Goal: Information Seeking & Learning: Learn about a topic

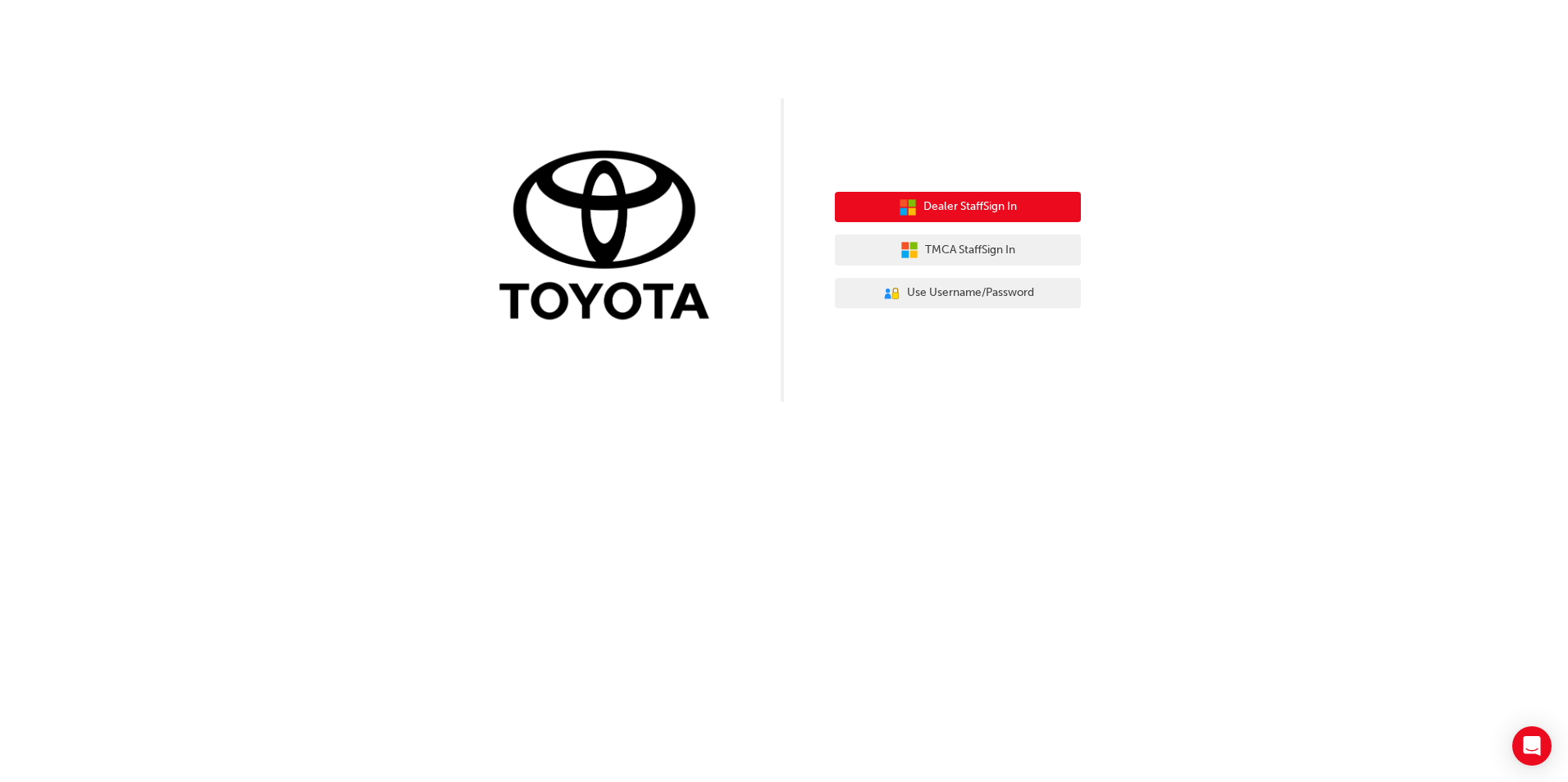
click at [967, 212] on span "Dealer Staff Sign In" at bounding box center [970, 207] width 93 height 19
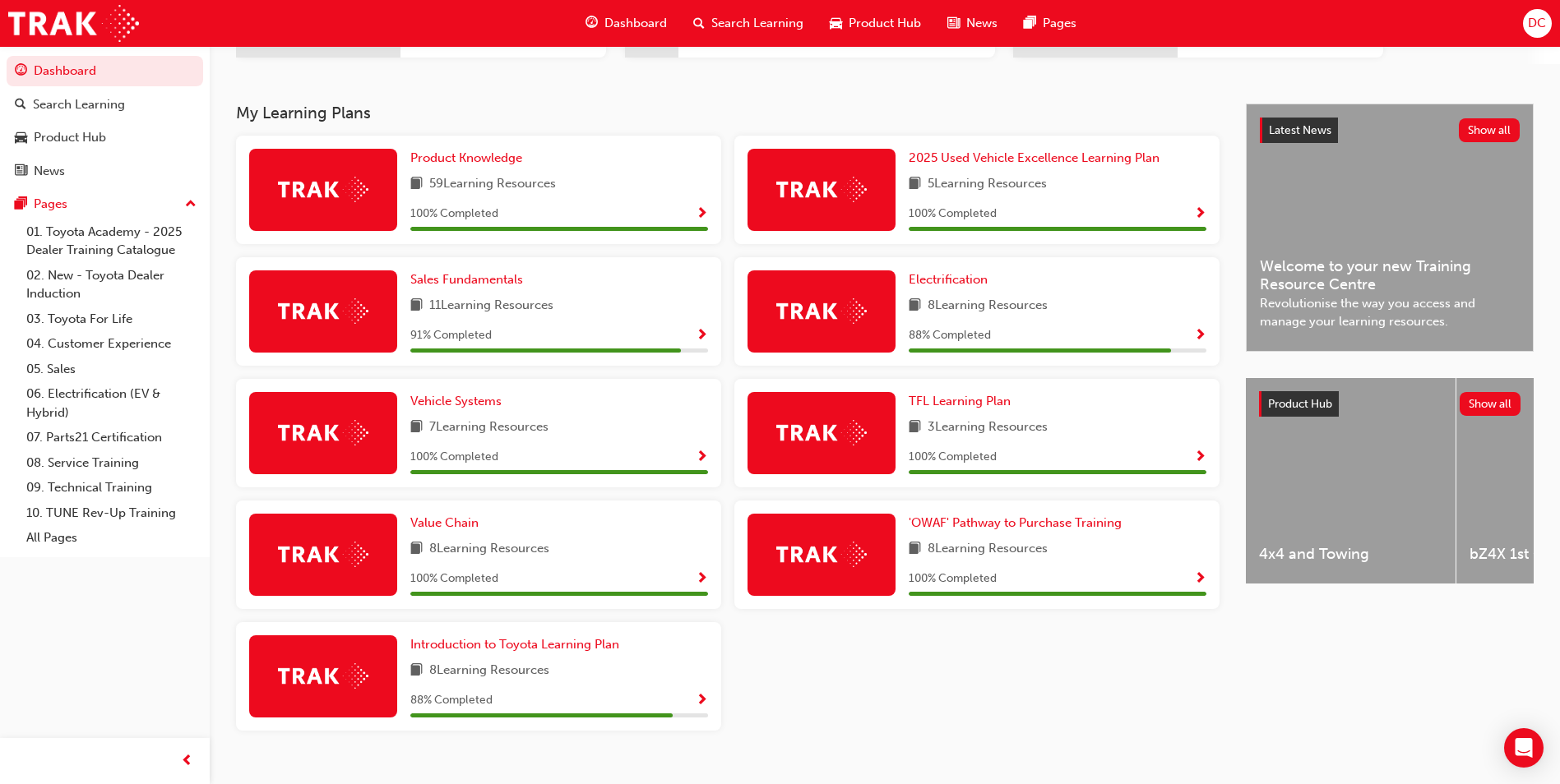
scroll to position [324, 0]
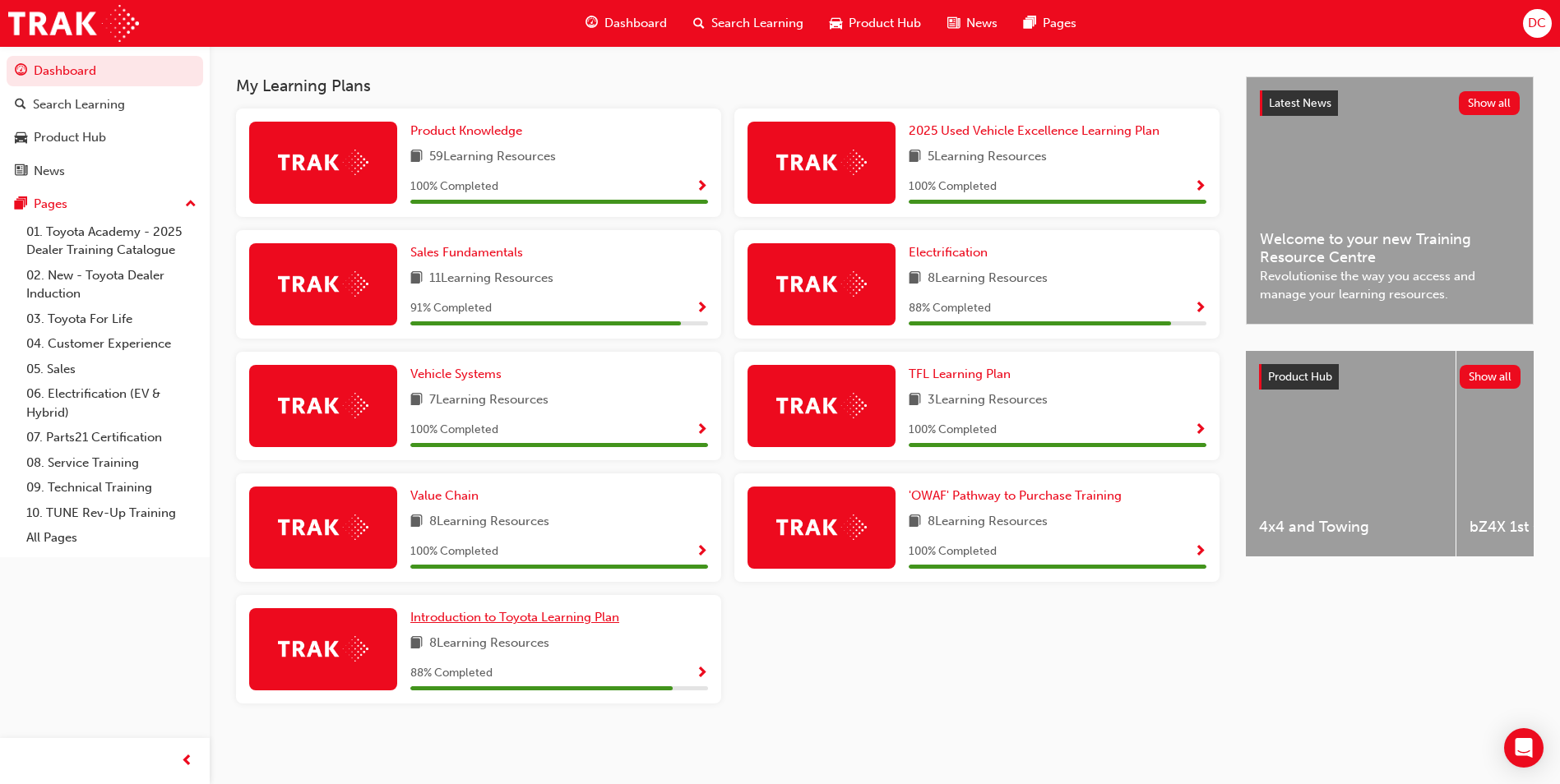
click at [494, 617] on span "Introduction to Toyota Learning Plan" at bounding box center [514, 617] width 209 height 15
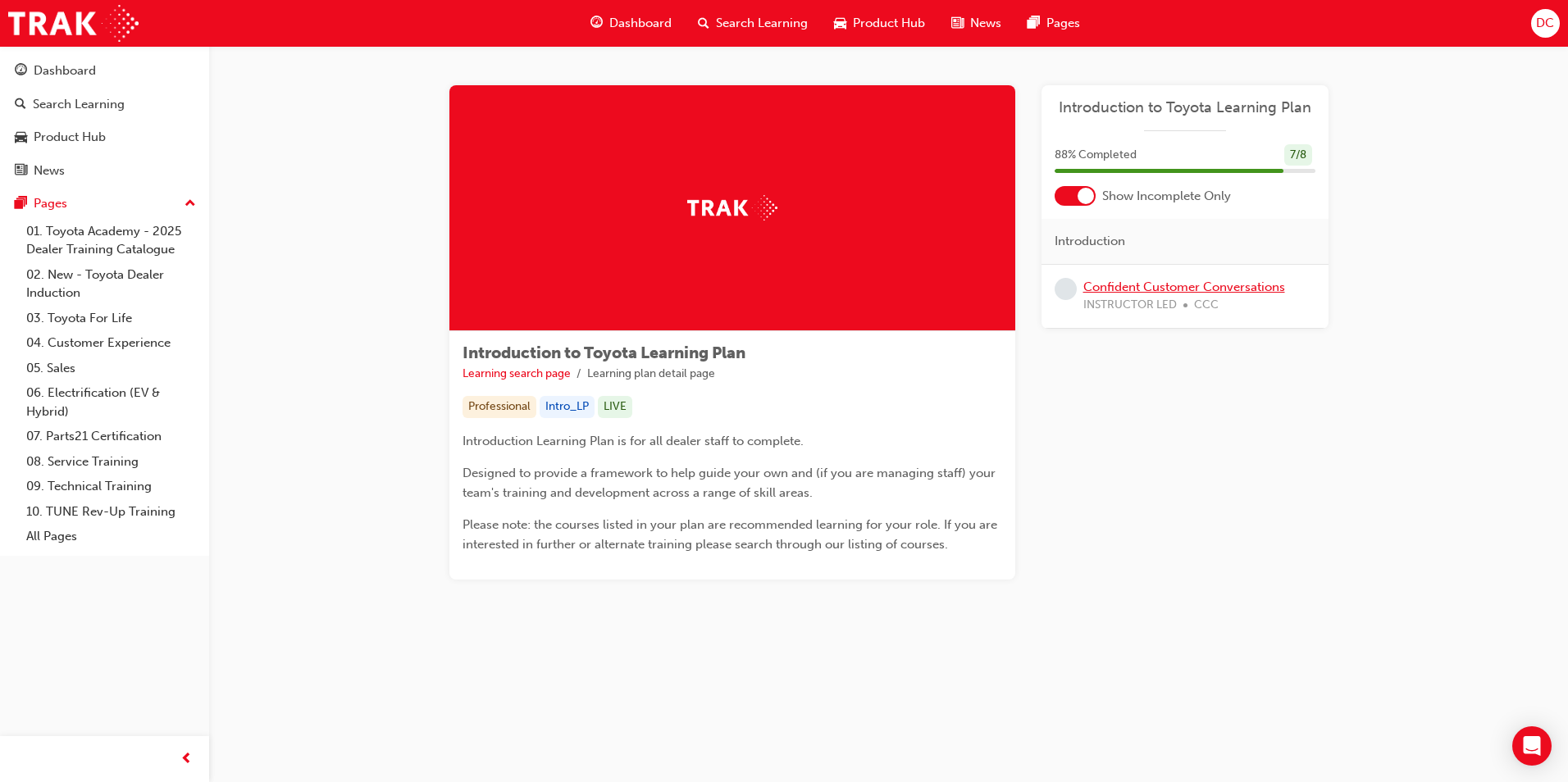
click at [1154, 289] on link "Confident Customer Conversations" at bounding box center [1183, 287] width 202 height 15
click at [59, 69] on div "Dashboard" at bounding box center [65, 70] width 62 height 19
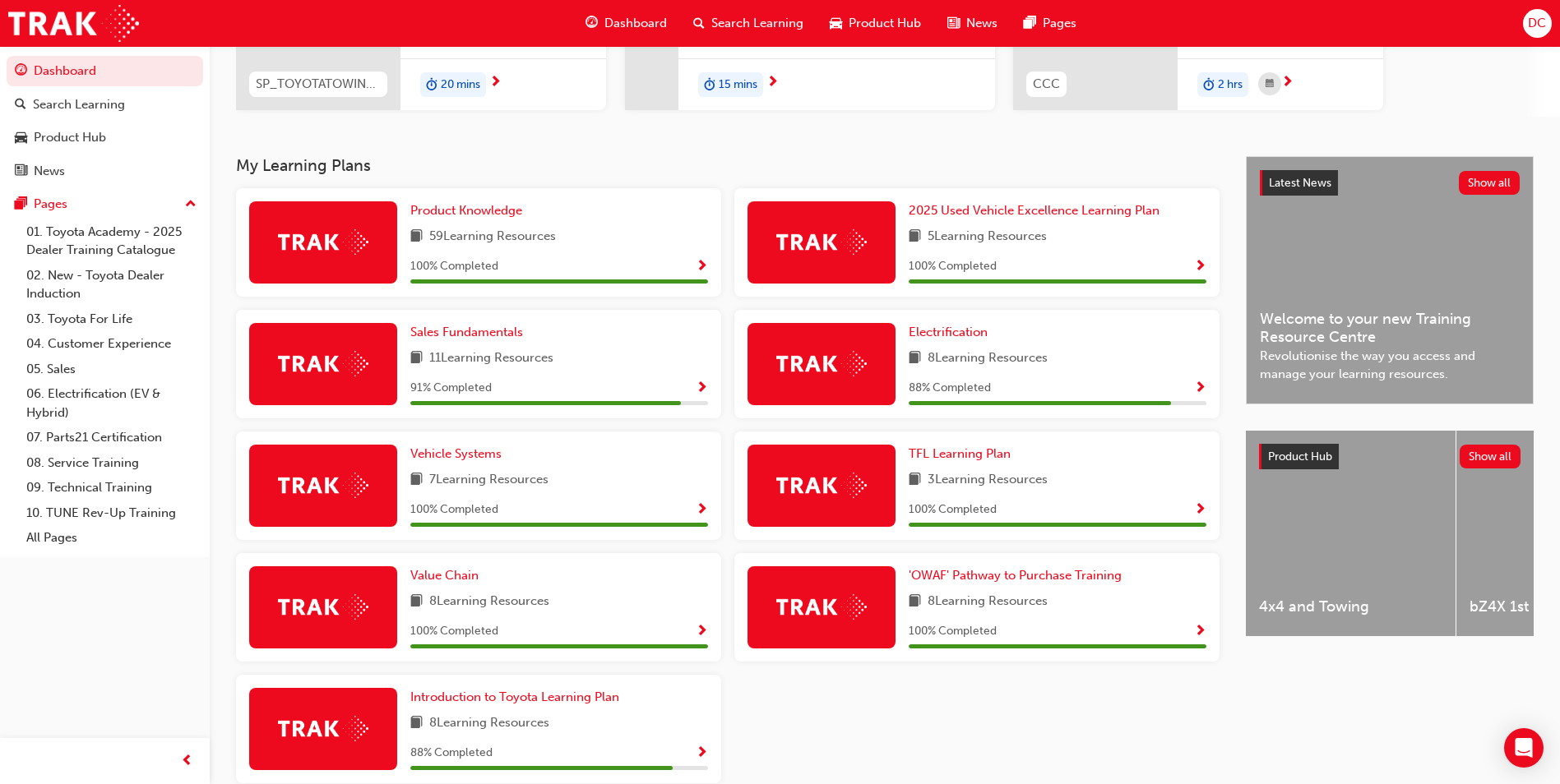
scroll to position [242, 0]
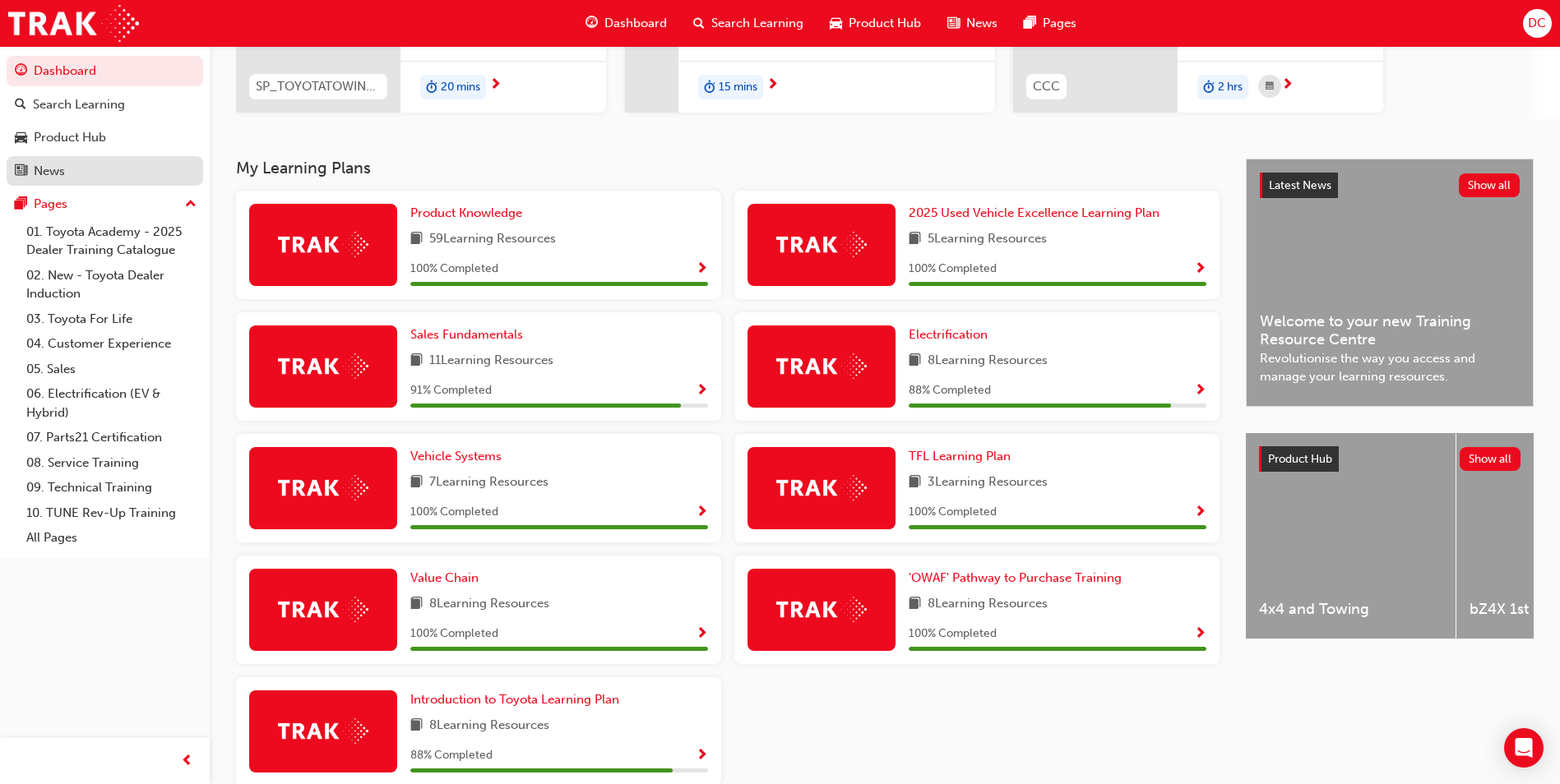
click at [48, 177] on div "News" at bounding box center [49, 171] width 31 height 19
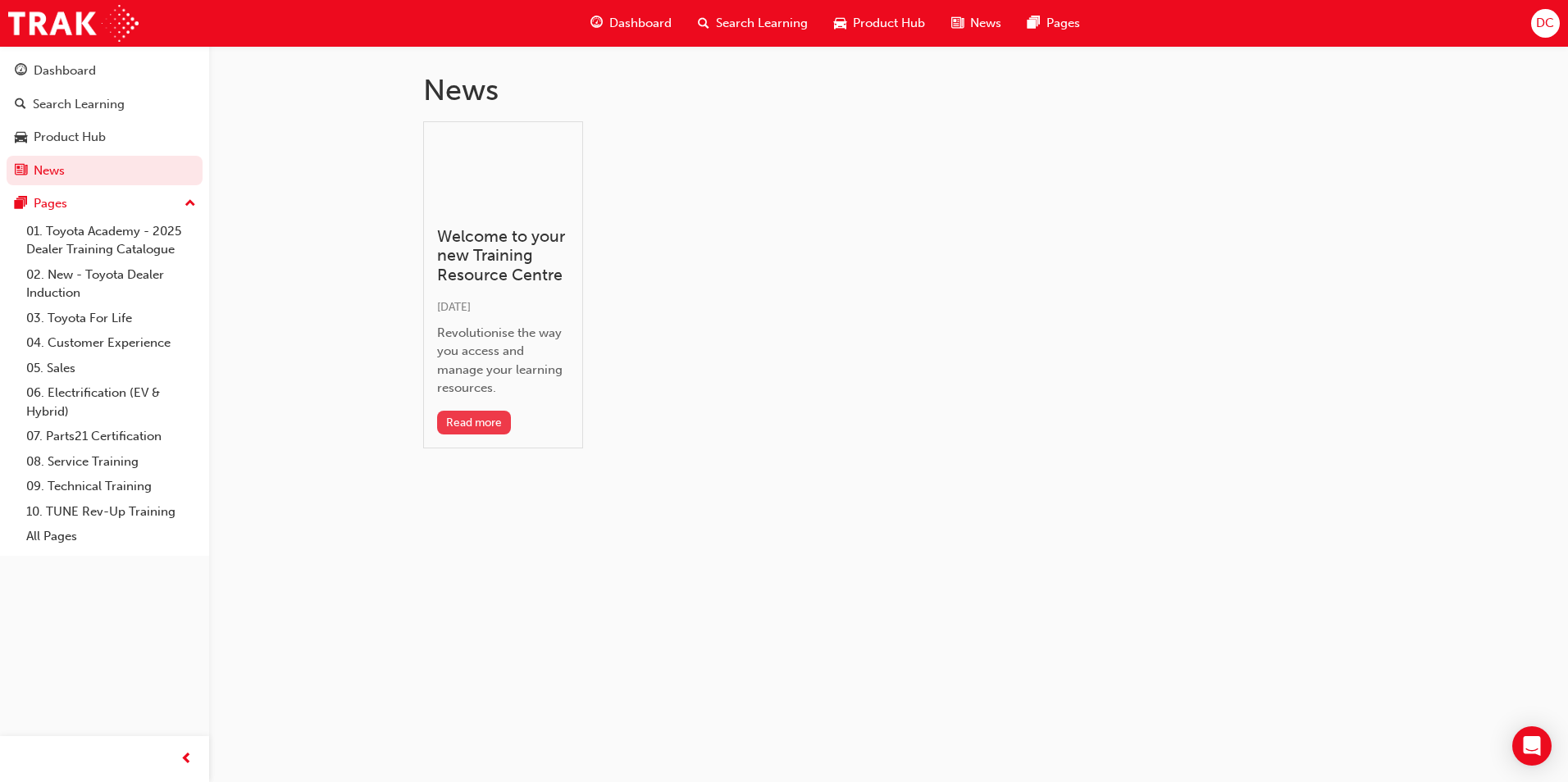
click at [473, 427] on button "Read more" at bounding box center [475, 422] width 75 height 24
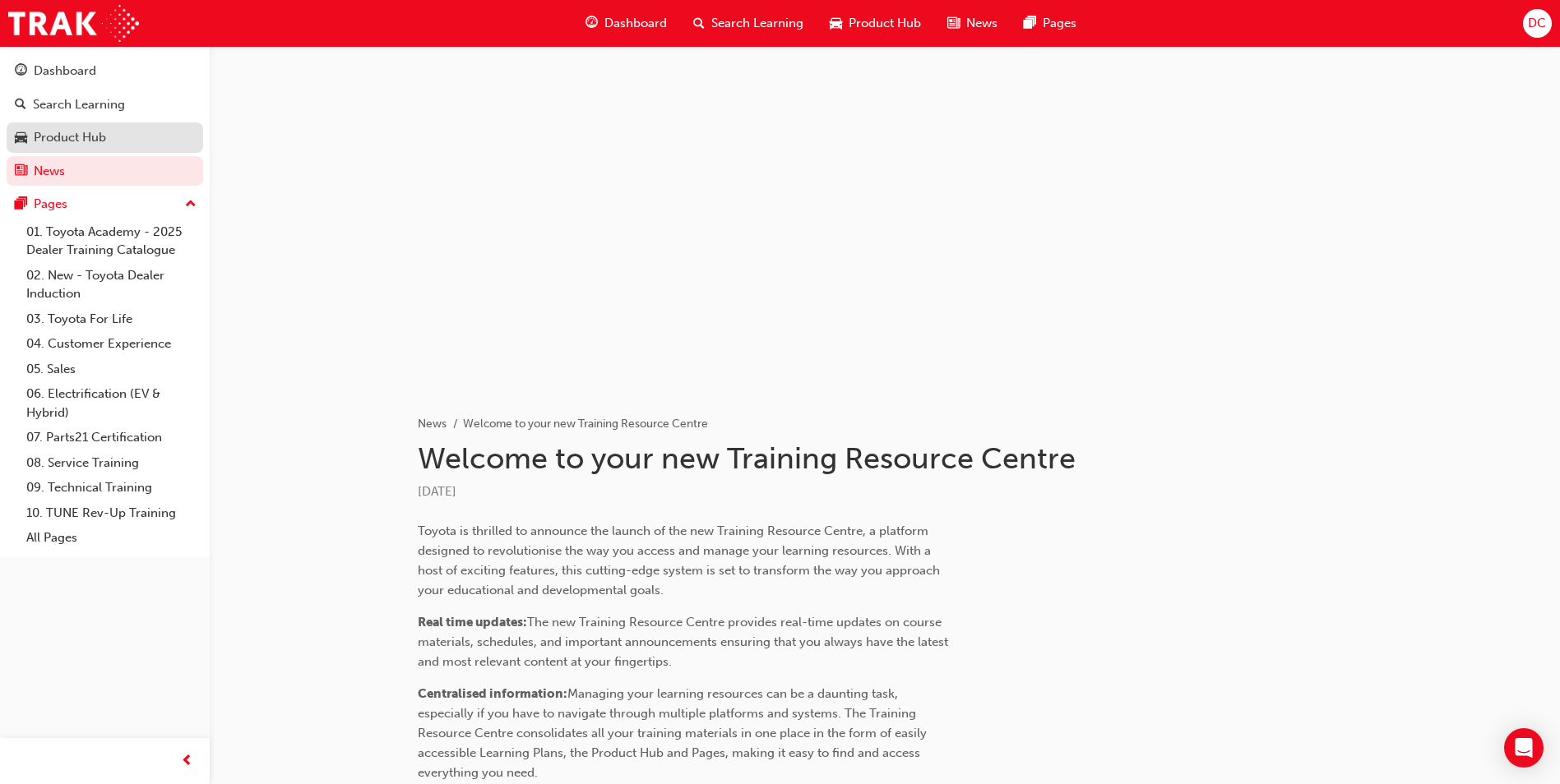
click at [38, 133] on div "Product Hub" at bounding box center [70, 138] width 72 height 19
